Goal: Information Seeking & Learning: Learn about a topic

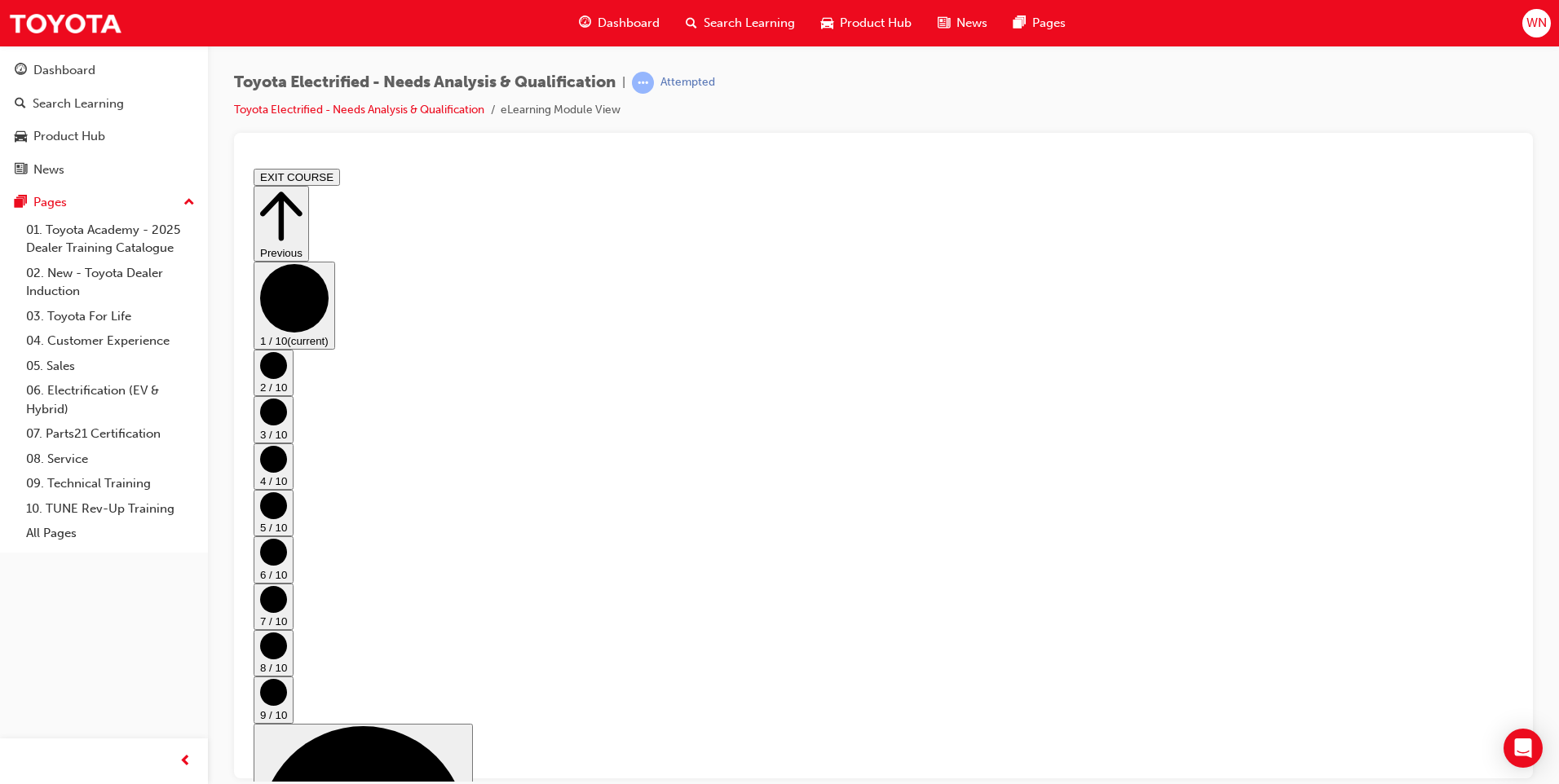
click at [287, 378] on circle "Step controls" at bounding box center [273, 364] width 27 height 27
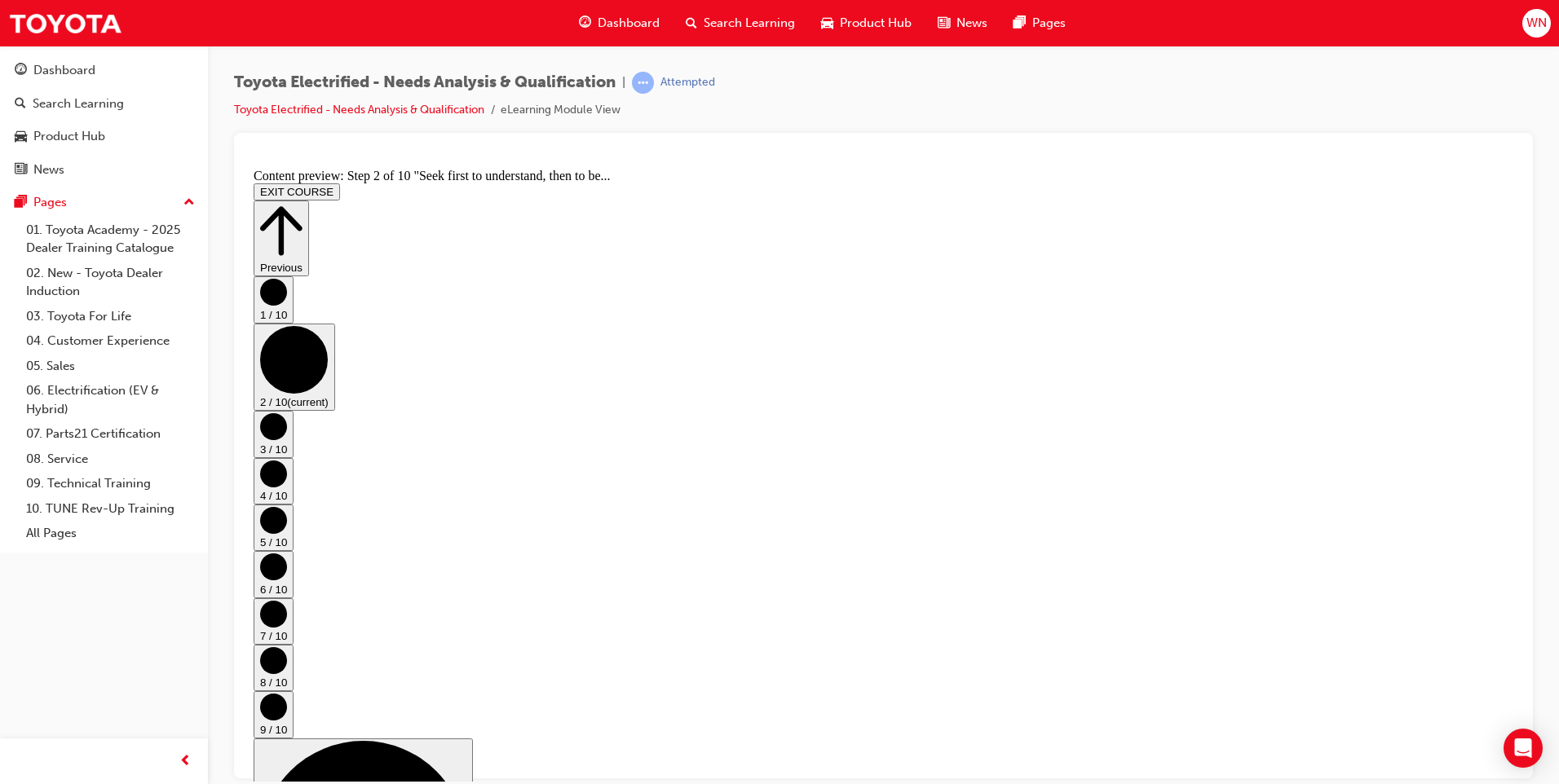
click at [287, 428] on circle "Step controls" at bounding box center [273, 426] width 27 height 27
click at [287, 459] on circle "Step controls" at bounding box center [273, 473] width 27 height 27
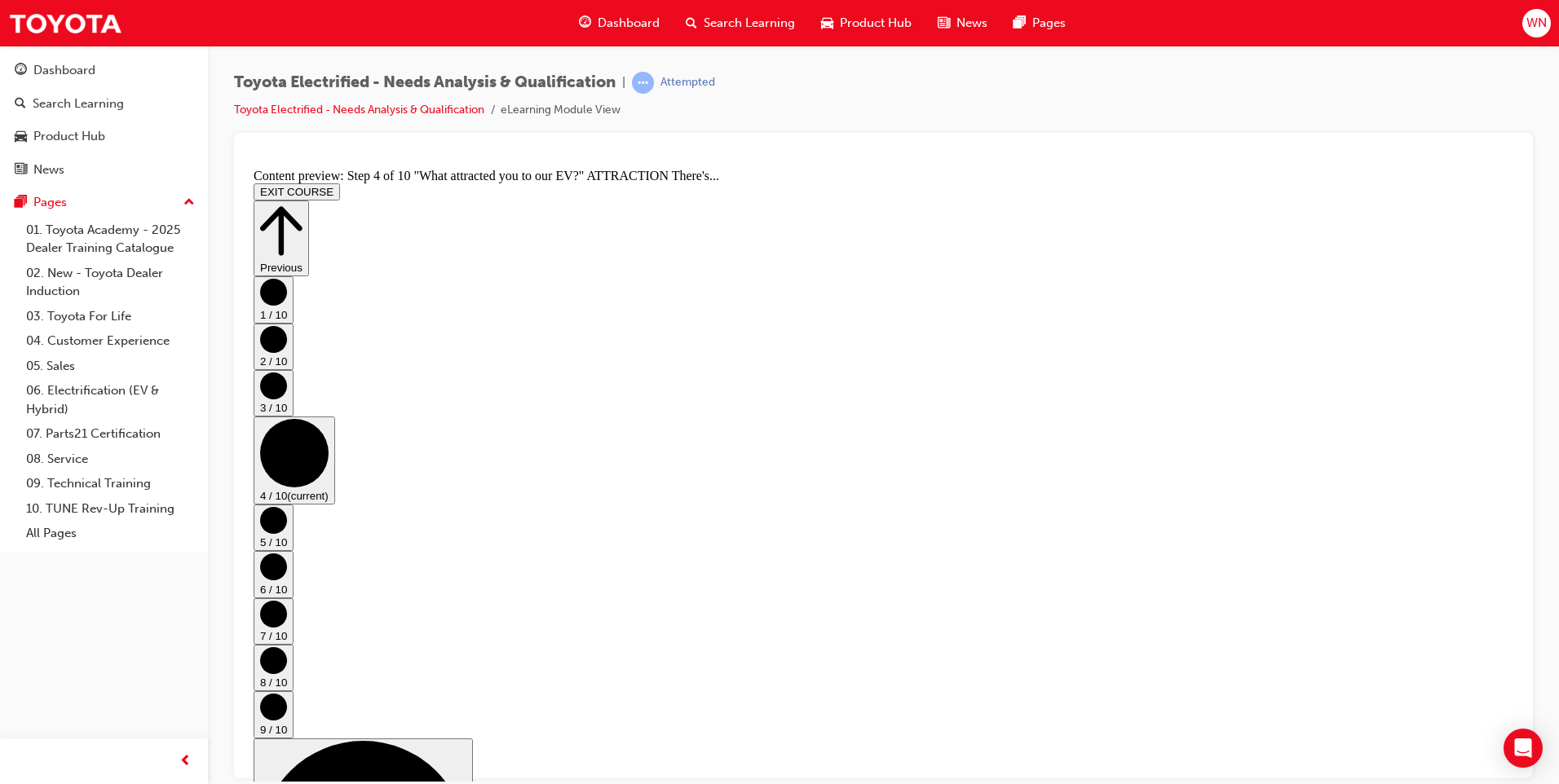
scroll to position [326, 0]
click at [287, 506] on circle "Step controls" at bounding box center [273, 519] width 27 height 27
click at [287, 552] on circle "Step controls" at bounding box center [273, 566] width 27 height 27
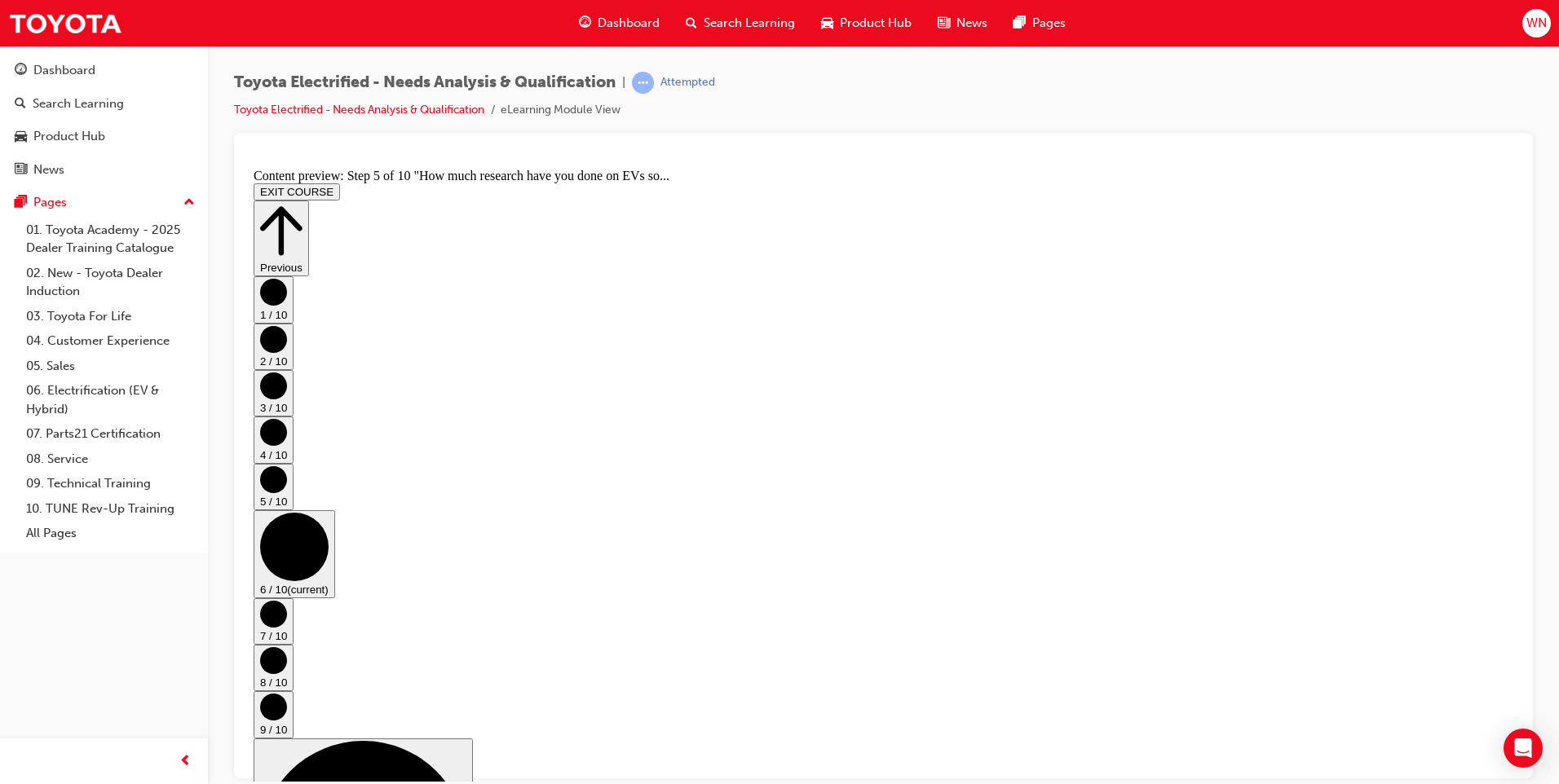
scroll to position [0, 0]
click at [287, 600] on circle "Step controls" at bounding box center [273, 613] width 27 height 27
click at [287, 646] on circle "Step controls" at bounding box center [273, 660] width 27 height 27
click at [287, 693] on circle "Step controls" at bounding box center [273, 706] width 27 height 27
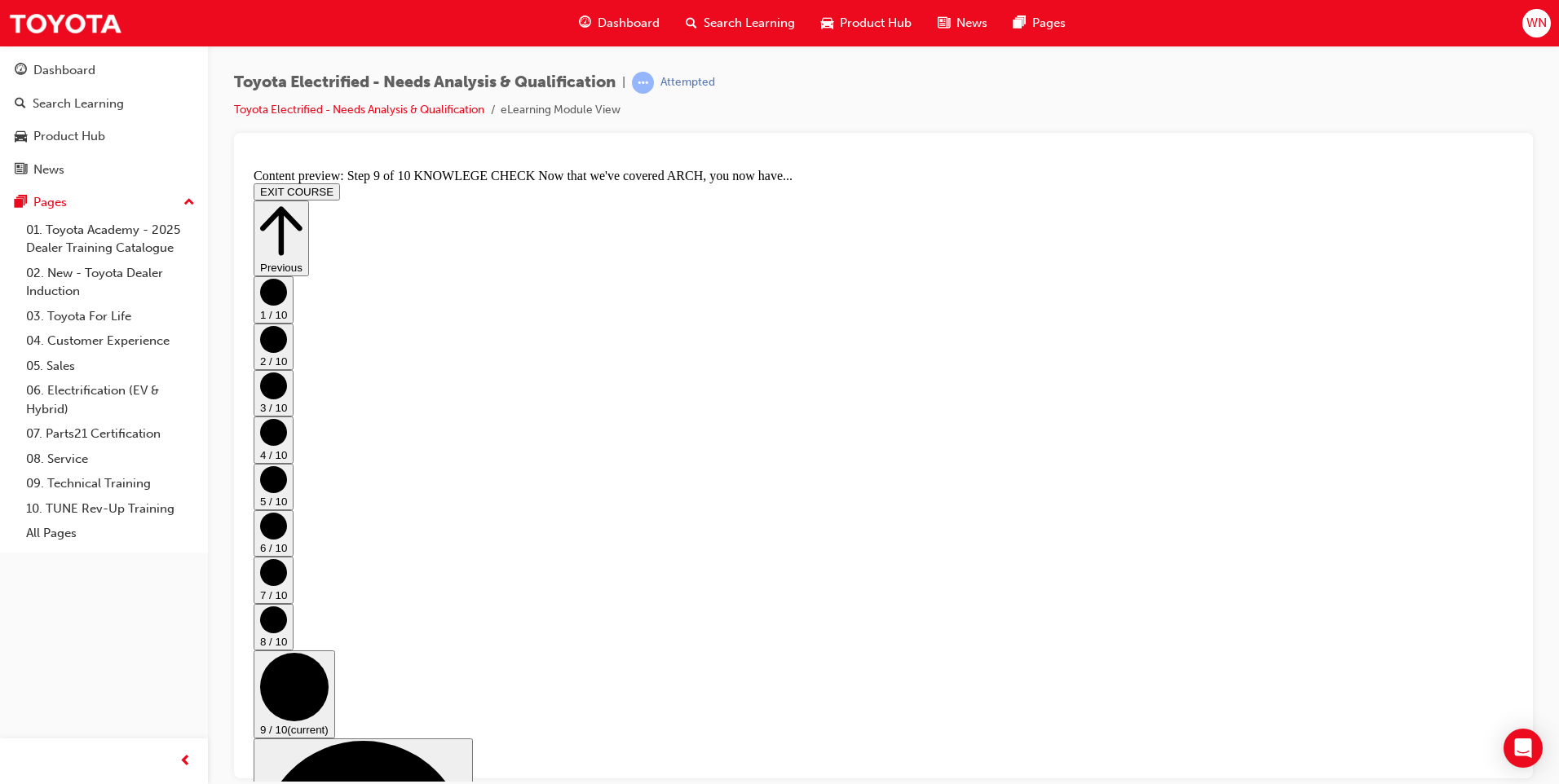
scroll to position [81, 0]
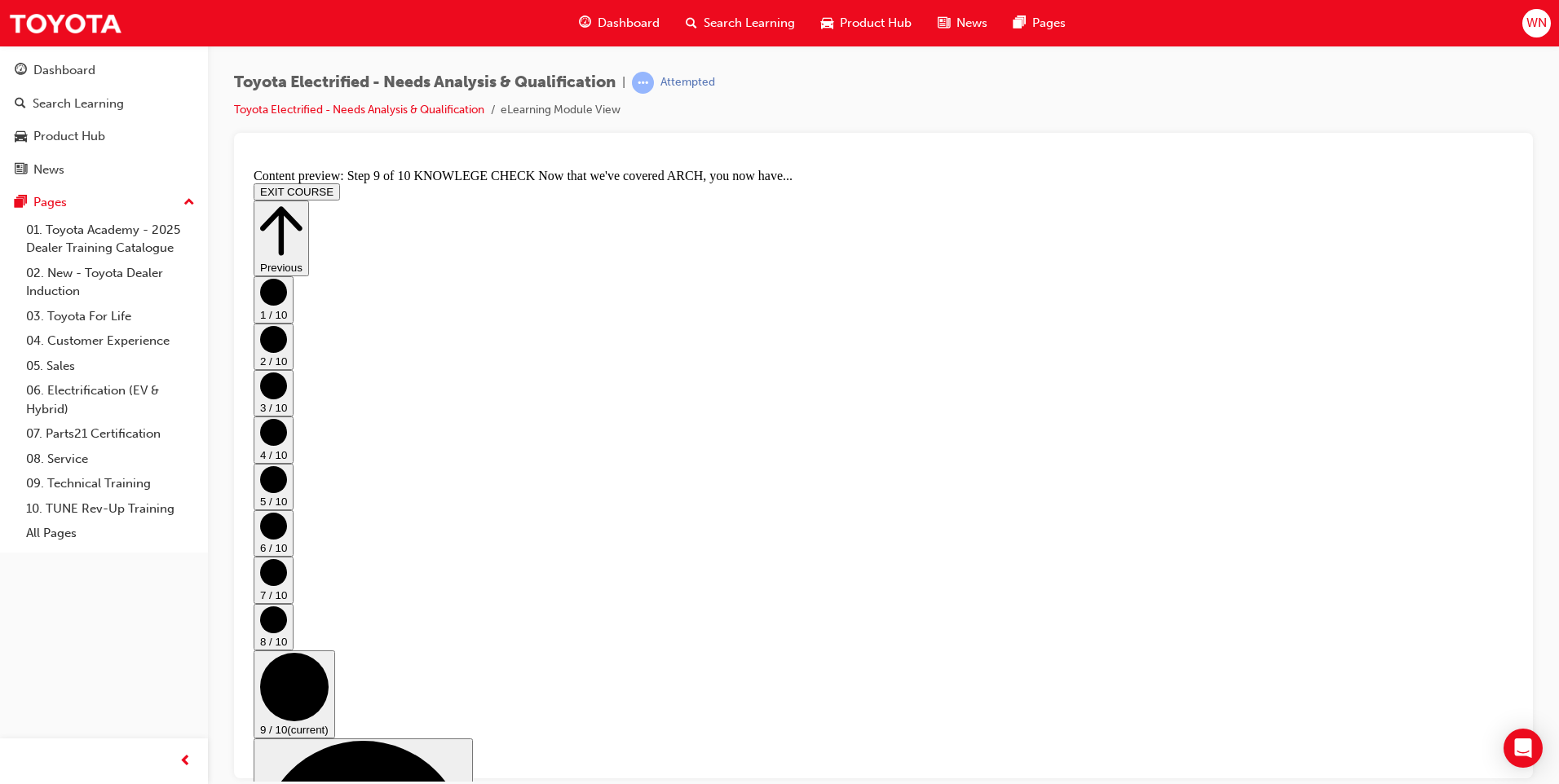
drag, startPoint x: 987, startPoint y: 716, endPoint x: 1025, endPoint y: 663, distance: 65.2
drag, startPoint x: 1025, startPoint y: 663, endPoint x: 918, endPoint y: 423, distance: 262.8
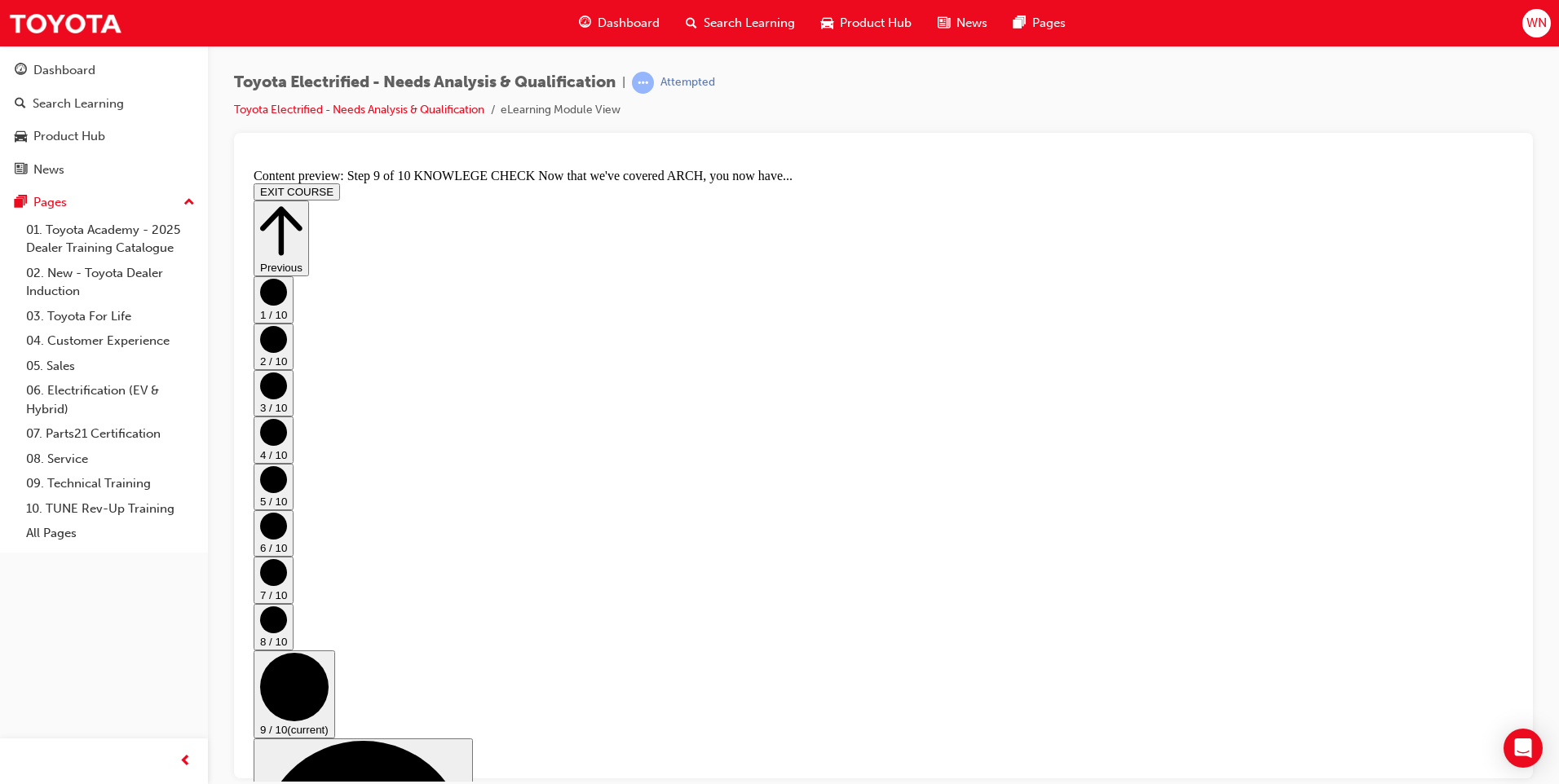
click at [309, 212] on button "Previous" at bounding box center [281, 237] width 55 height 76
click at [287, 693] on circle "Step controls" at bounding box center [273, 706] width 27 height 27
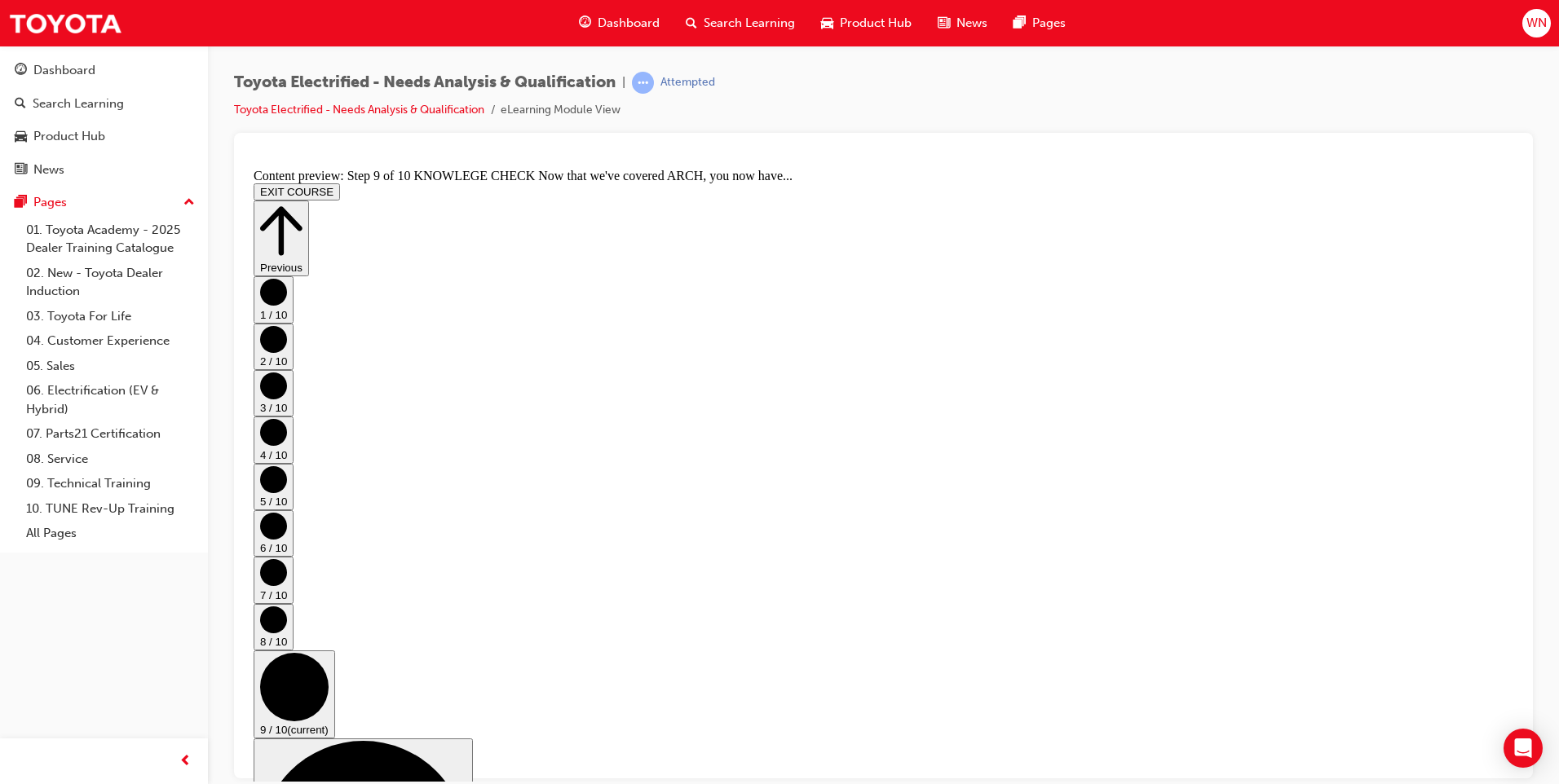
scroll to position [211, 0]
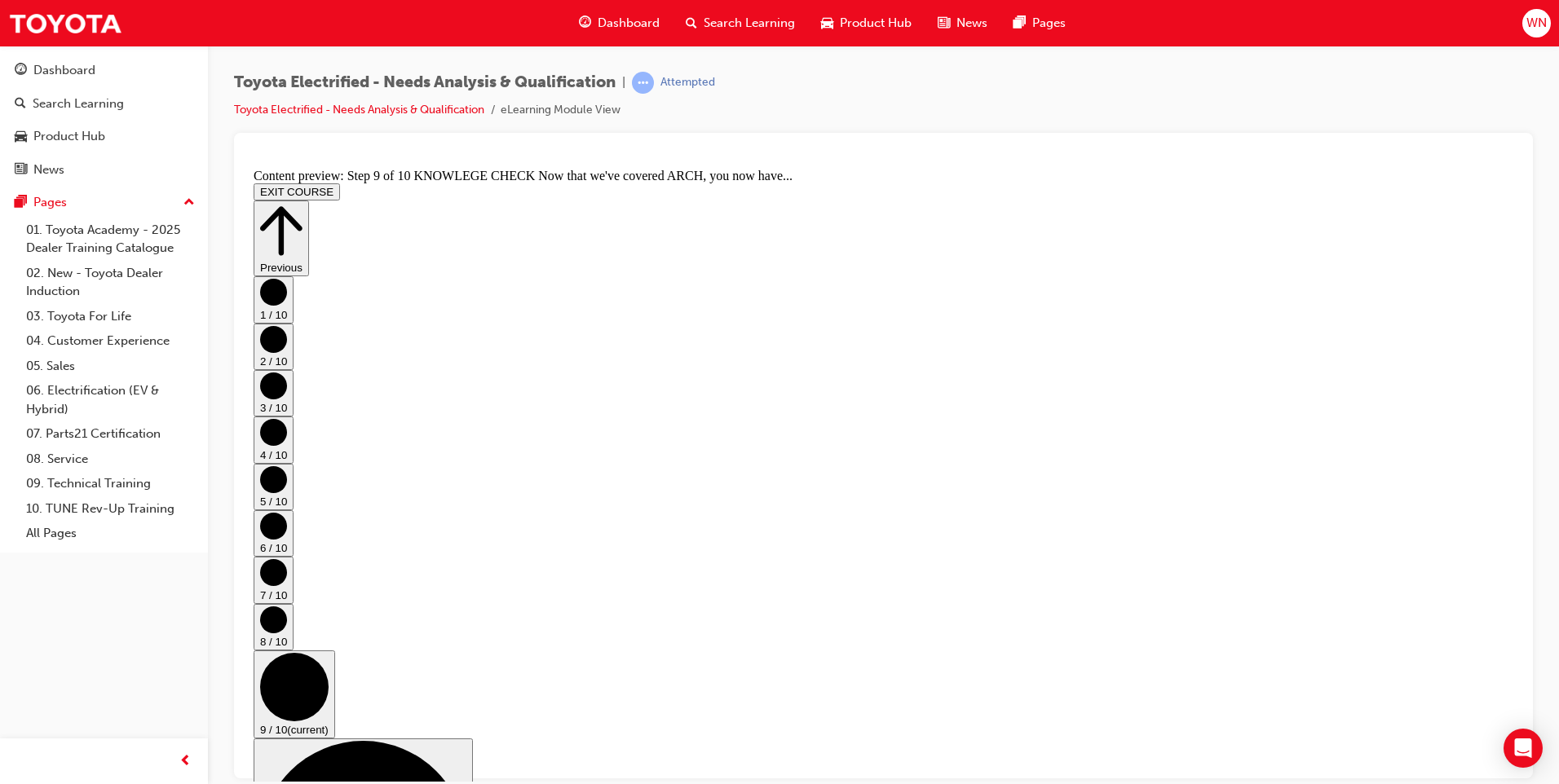
click at [329, 652] on circle "Step controls" at bounding box center [294, 686] width 69 height 69
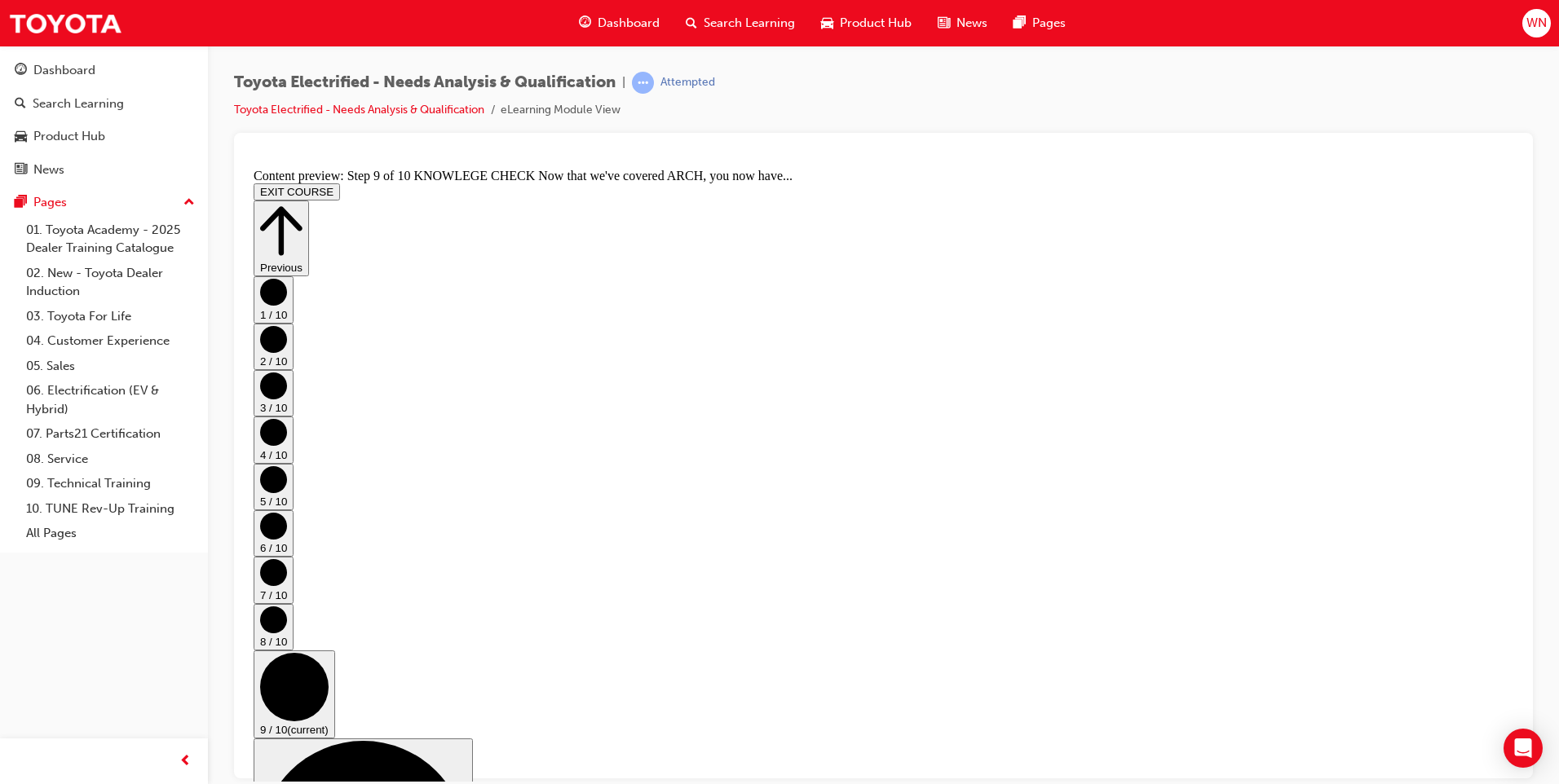
click at [287, 606] on circle "Step controls" at bounding box center [273, 619] width 27 height 27
click at [287, 558] on circle "Step controls" at bounding box center [273, 572] width 27 height 27
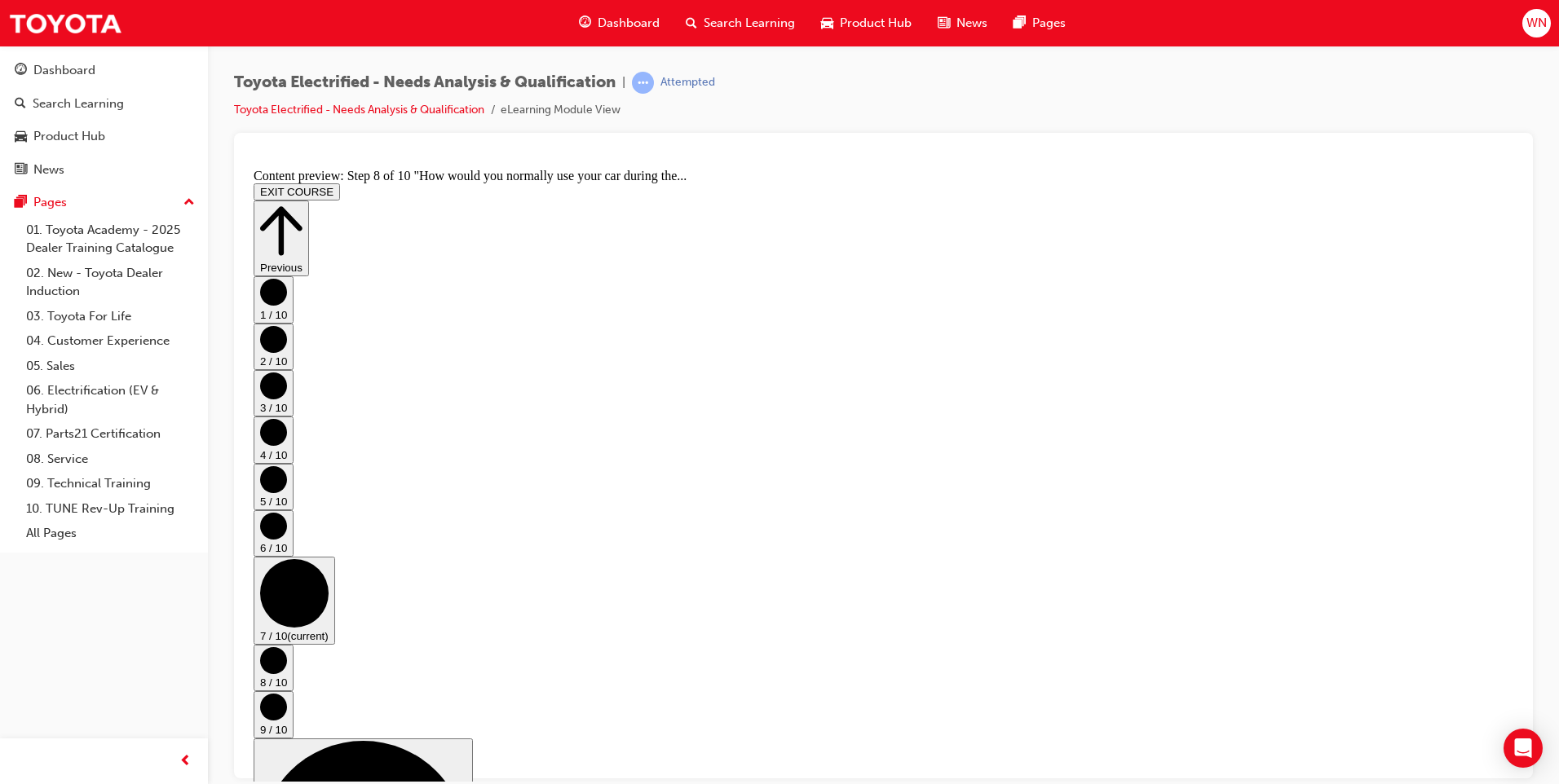
scroll to position [0, 0]
click at [287, 512] on circle "Step controls" at bounding box center [273, 525] width 27 height 27
click at [287, 465] on circle "Step controls" at bounding box center [273, 479] width 27 height 27
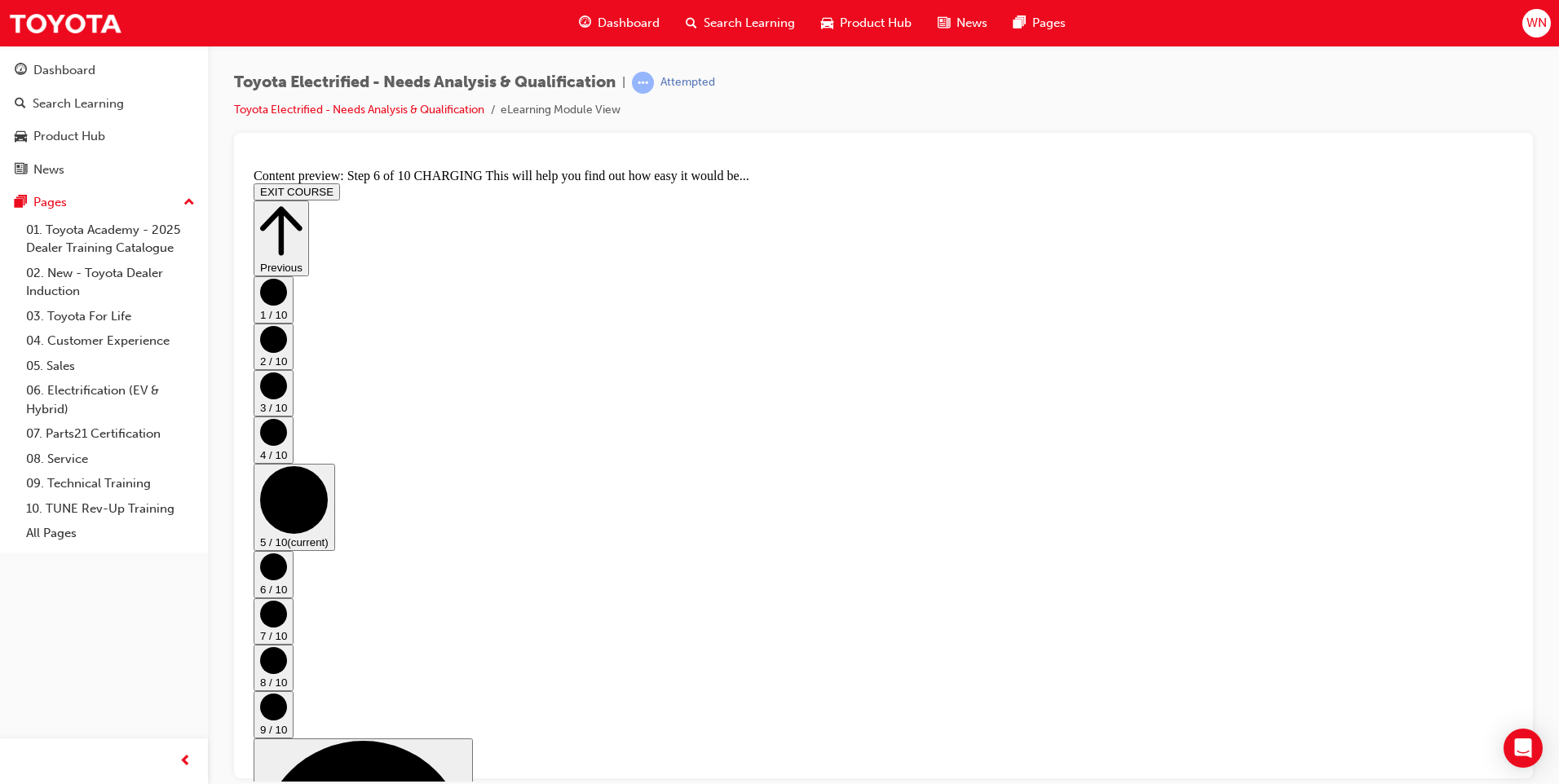
scroll to position [0, 0]
click at [287, 445] on circle "Step controls" at bounding box center [273, 431] width 27 height 27
click at [287, 398] on circle "Step controls" at bounding box center [273, 385] width 27 height 27
click at [287, 352] on circle "Step controls" at bounding box center [273, 339] width 27 height 27
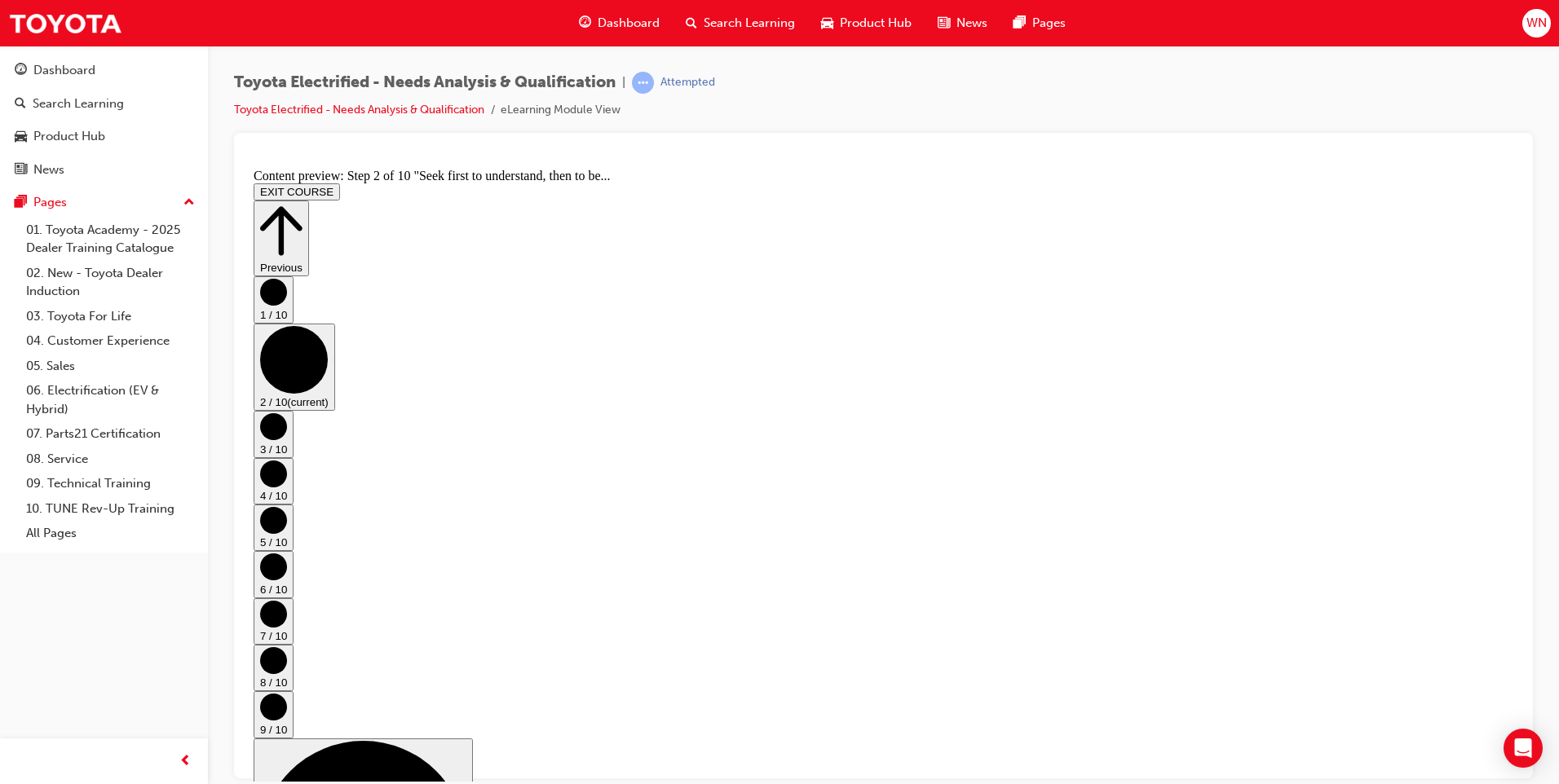
click at [287, 305] on circle "Step controls" at bounding box center [273, 292] width 27 height 27
click at [287, 392] on circle "Step controls" at bounding box center [273, 380] width 27 height 27
click at [287, 421] on circle "Step controls" at bounding box center [273, 426] width 27 height 27
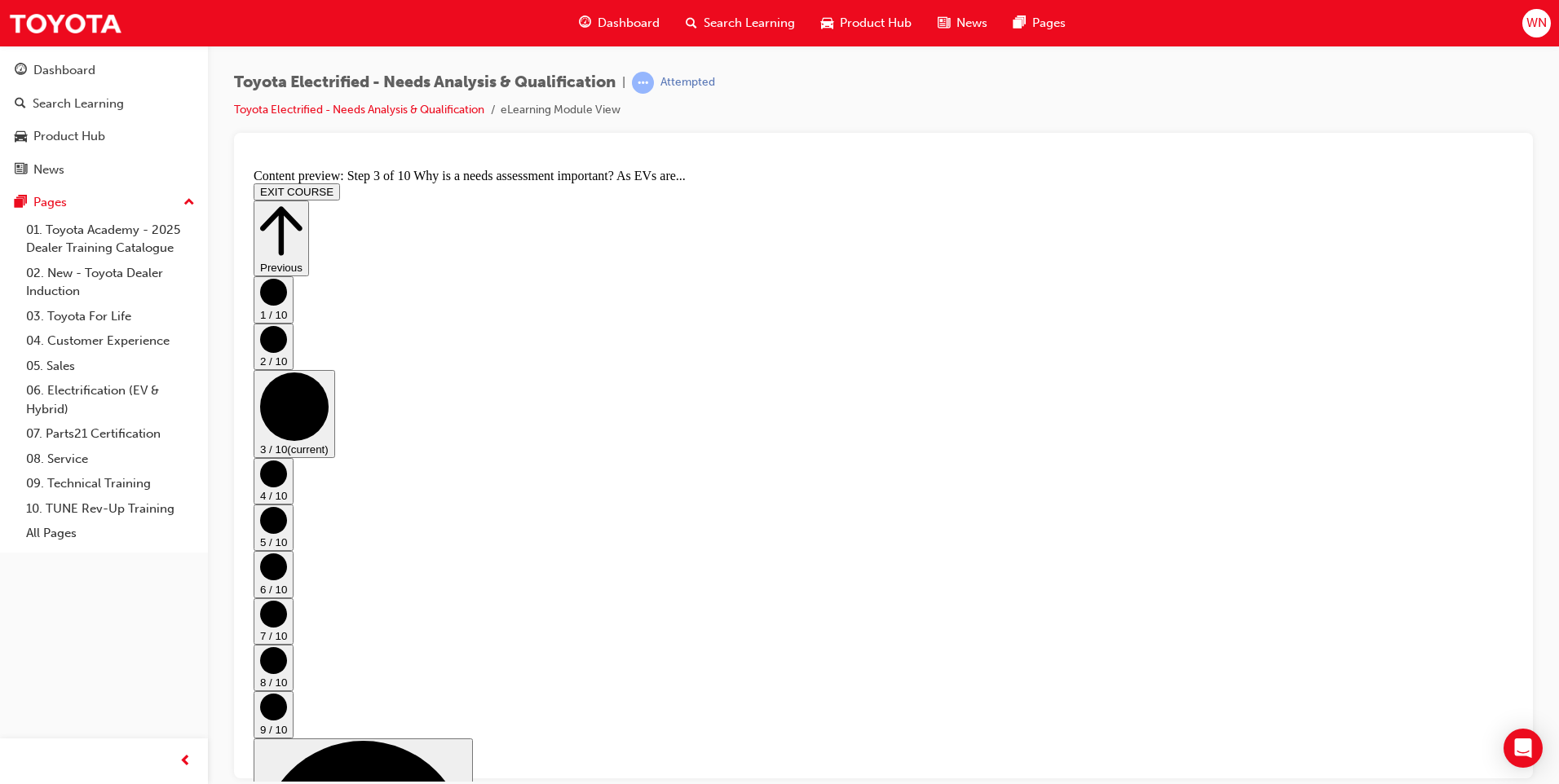
click at [287, 459] on circle "Step controls" at bounding box center [273, 473] width 27 height 27
click at [287, 506] on circle "Step controls" at bounding box center [273, 519] width 27 height 27
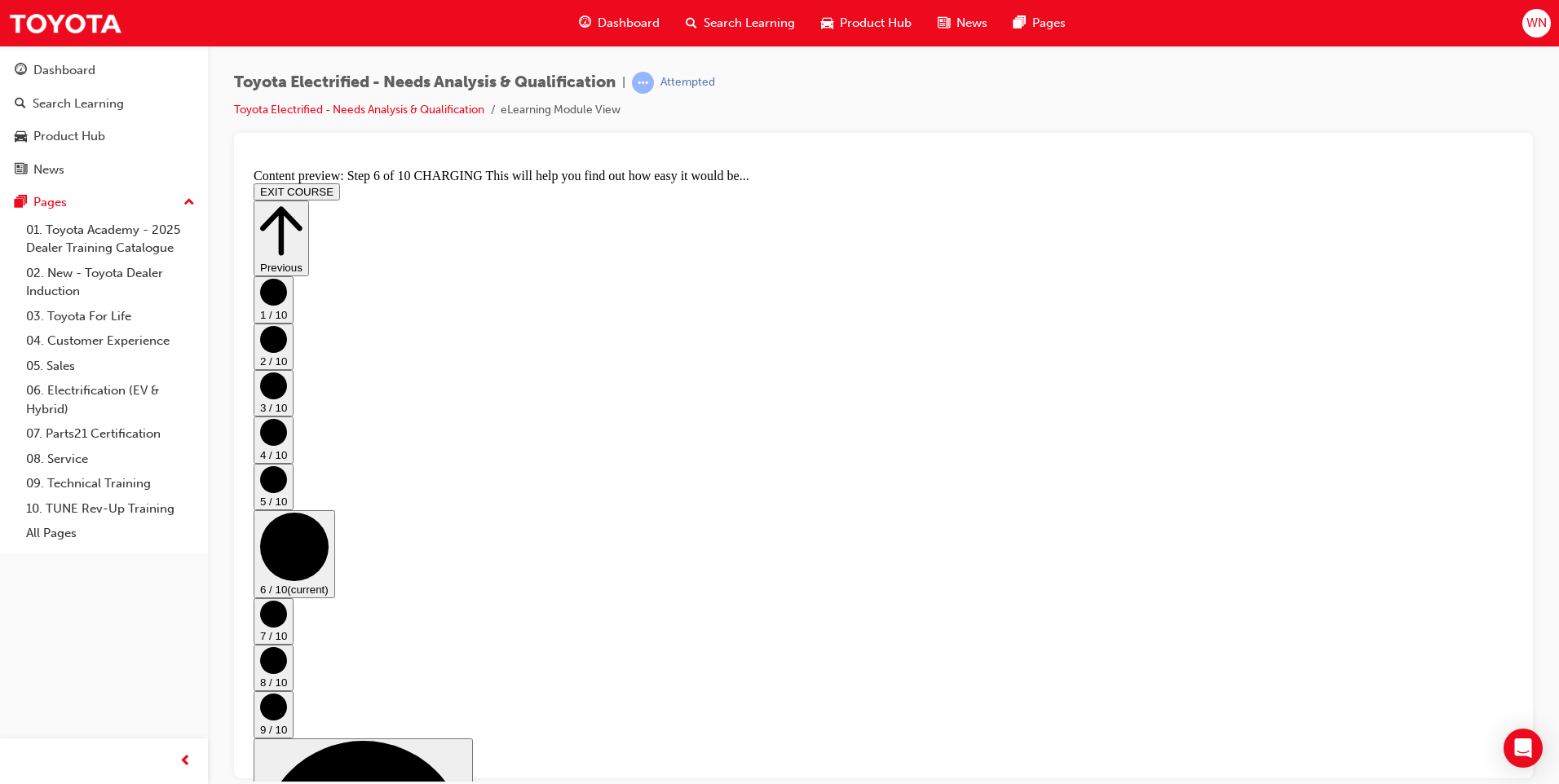
scroll to position [20, 0]
click at [287, 600] on circle "Step controls" at bounding box center [273, 613] width 27 height 27
click at [287, 646] on circle "Step controls" at bounding box center [273, 660] width 27 height 27
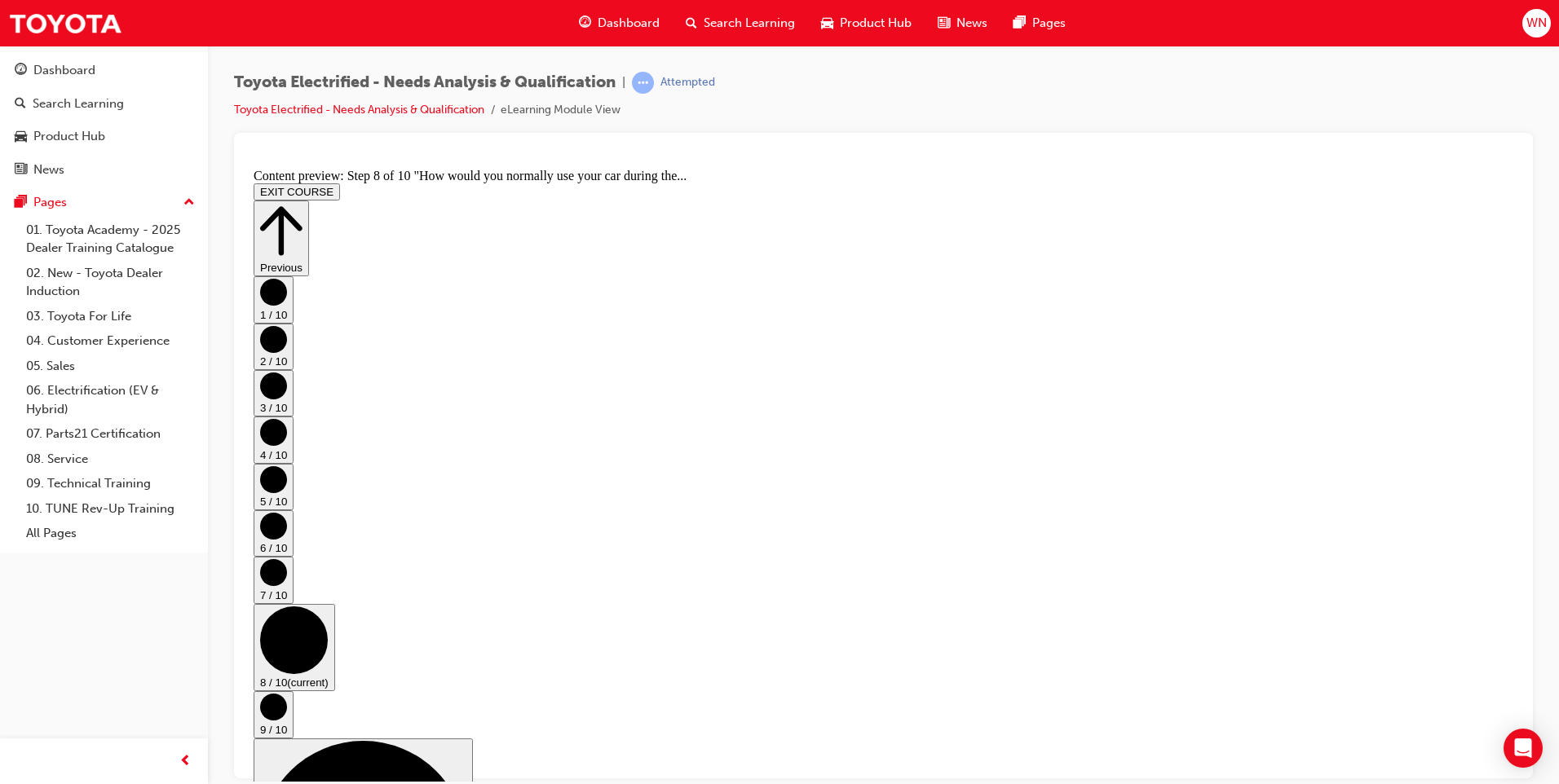
scroll to position [390, 0]
click at [287, 693] on circle "Step controls" at bounding box center [273, 706] width 27 height 27
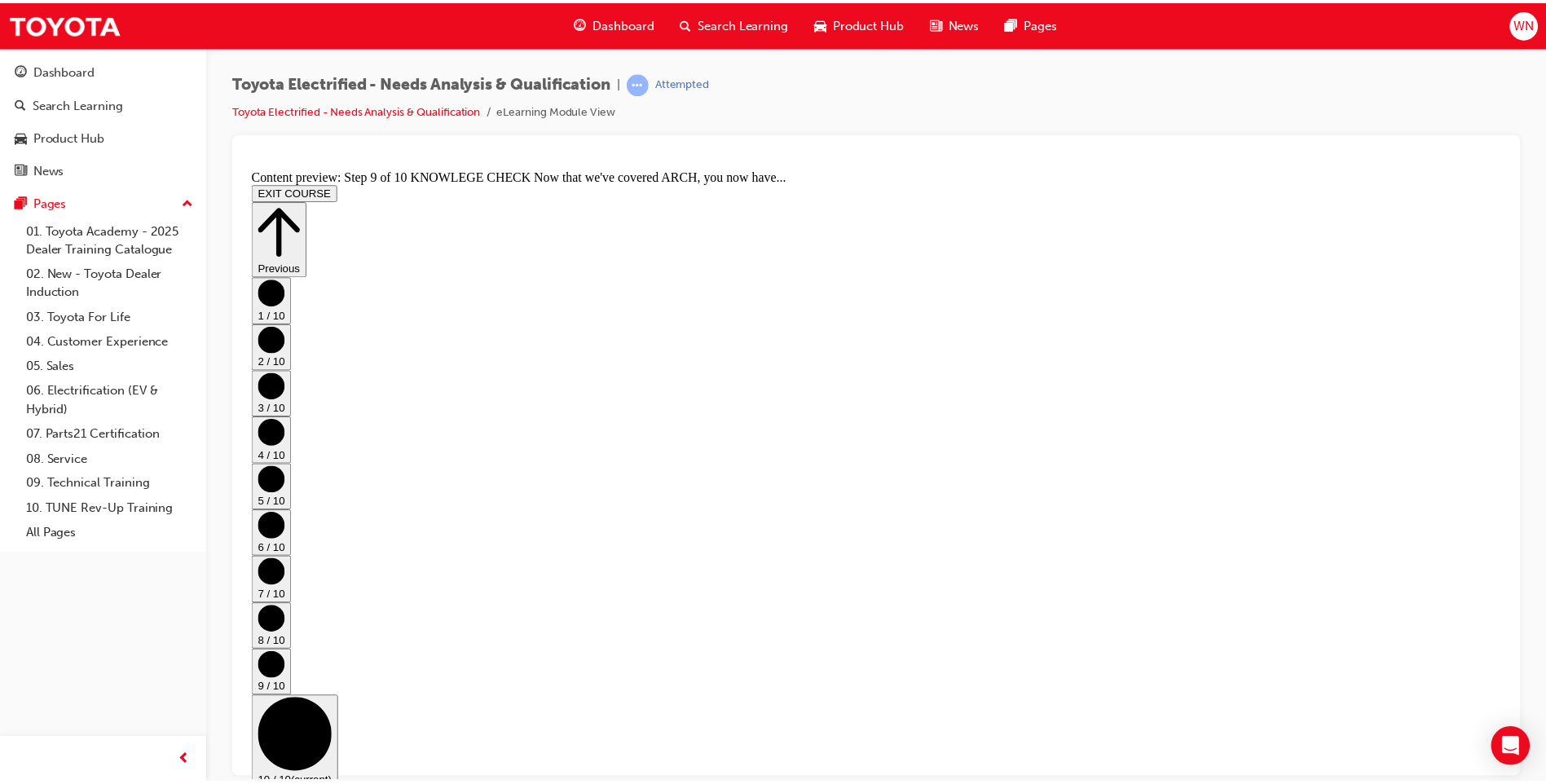
scroll to position [840, 0]
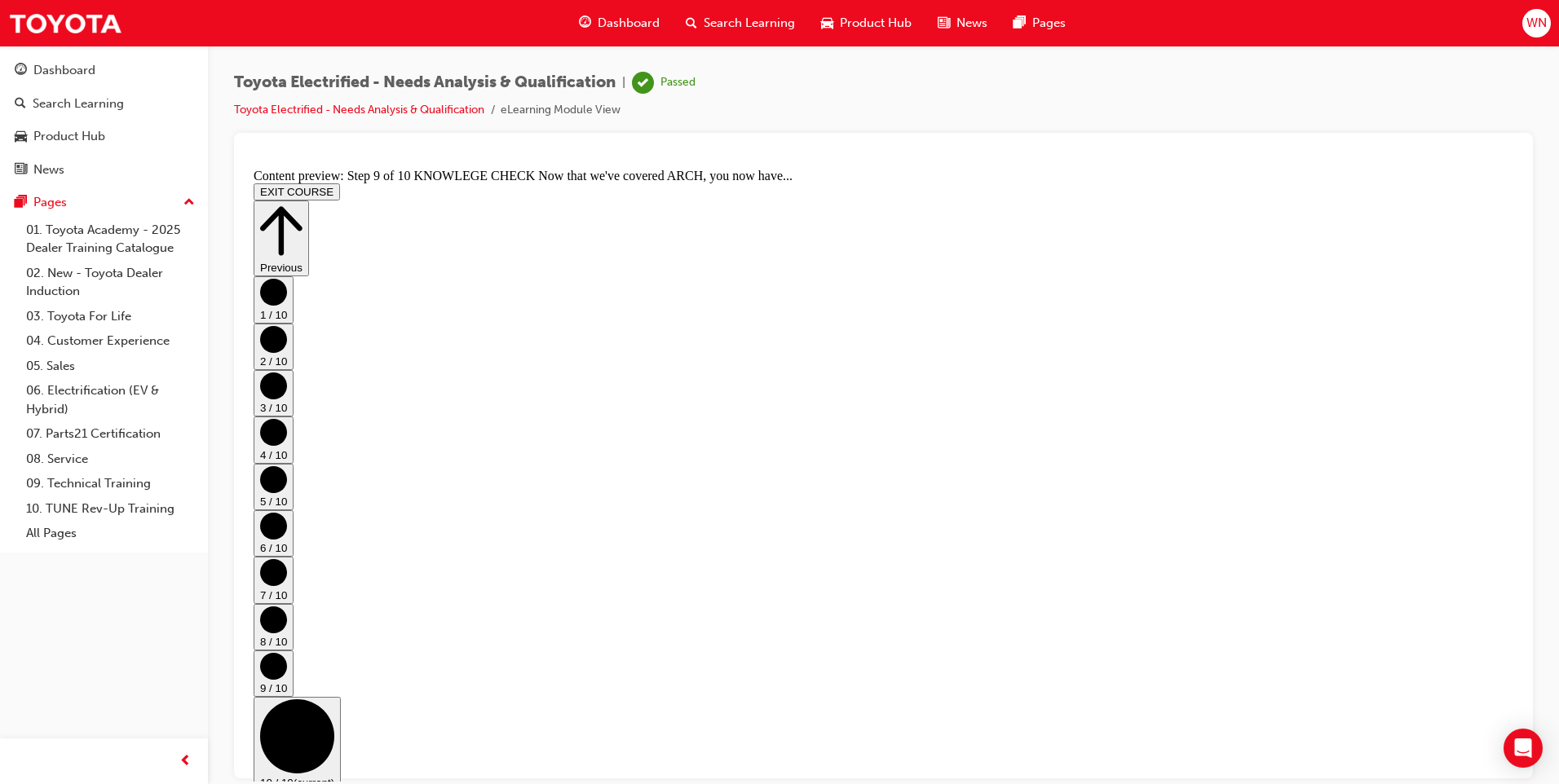
click at [340, 182] on button "EXIT COURSE" at bounding box center [297, 191] width 86 height 17
click at [67, 71] on div "Dashboard" at bounding box center [64, 70] width 62 height 18
